Goal: Book appointment/travel/reservation

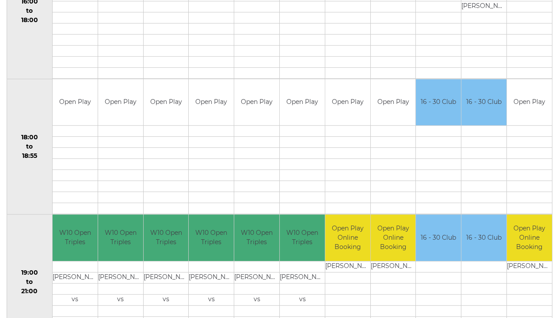
scroll to position [779, 0]
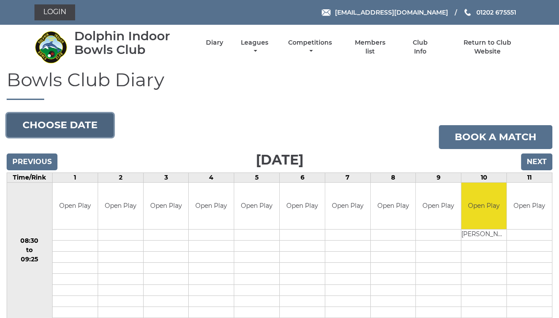
click at [60, 123] on button "Choose date" at bounding box center [60, 125] width 107 height 24
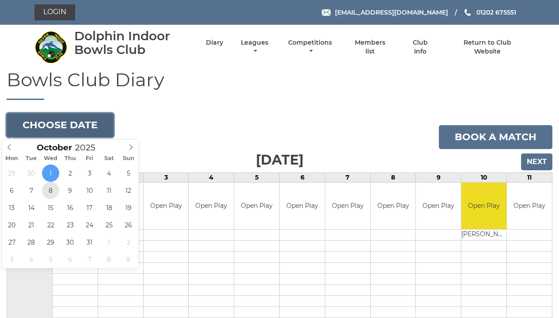
type input "[DATE]"
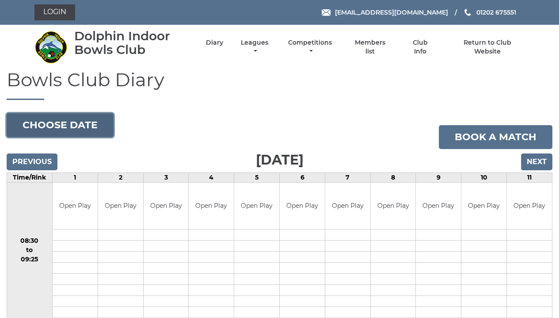
click at [80, 126] on button "Choose date" at bounding box center [60, 125] width 107 height 24
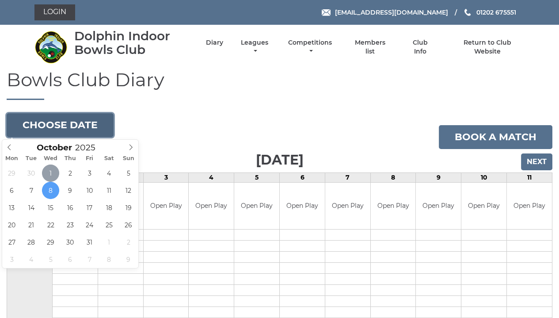
type input "[DATE]"
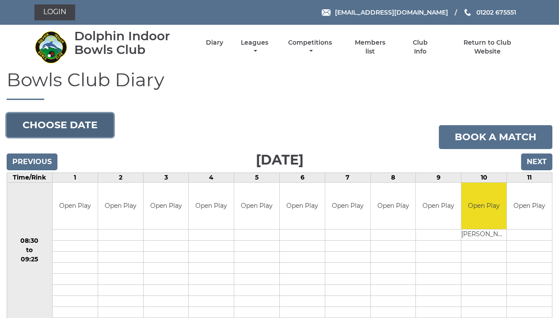
click at [67, 125] on button "Choose date" at bounding box center [60, 125] width 107 height 24
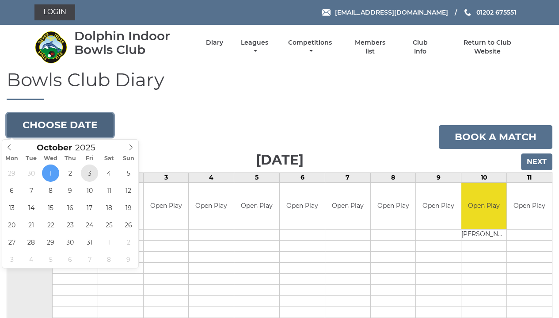
type input "2025-10-03"
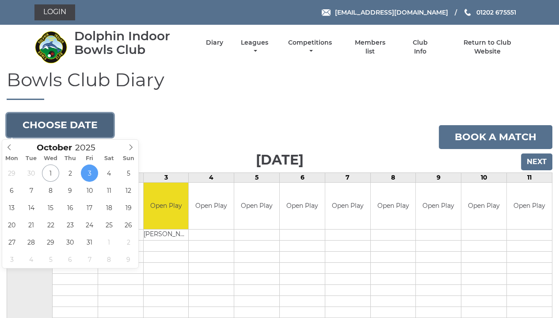
click at [79, 124] on button "Choose date" at bounding box center [60, 125] width 107 height 24
type input "2025-10-07"
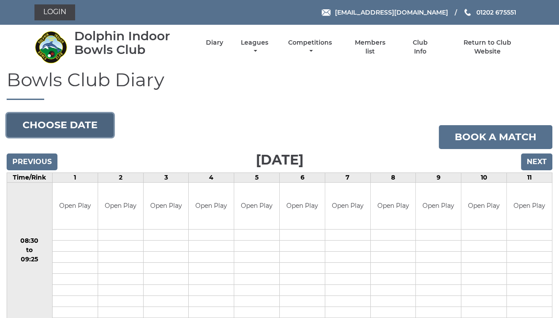
click at [86, 128] on button "Choose date" at bounding box center [60, 125] width 107 height 24
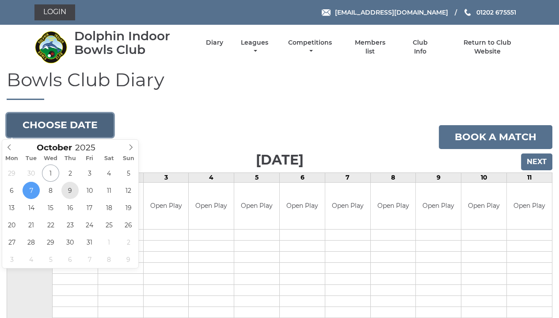
type input "2025-10-09"
click at [88, 125] on button "Choose date" at bounding box center [60, 125] width 107 height 24
type input "2025-10-10"
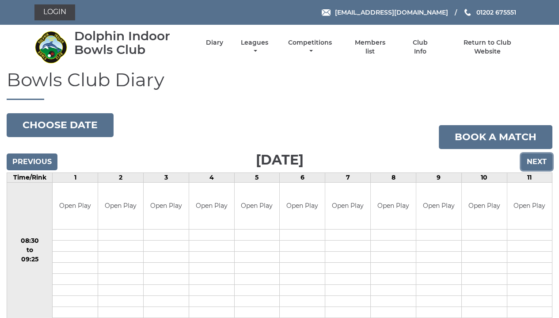
click at [528, 160] on input "Next" at bounding box center [536, 161] width 31 height 17
